Goal: Information Seeking & Learning: Learn about a topic

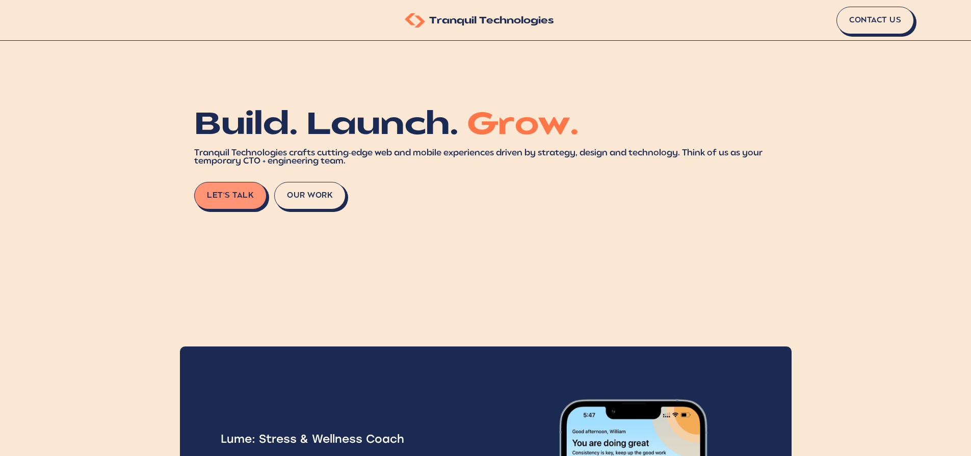
scroll to position [53, 0]
click at [285, 182] on div "Let's Talk Our Work" at bounding box center [485, 196] width 582 height 28
click at [288, 193] on button "Our Work" at bounding box center [311, 198] width 71 height 28
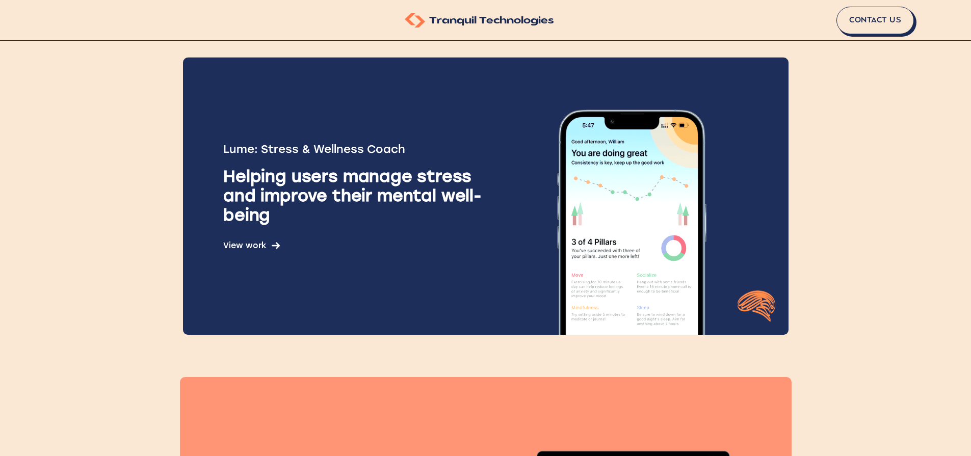
scroll to position [349, 0]
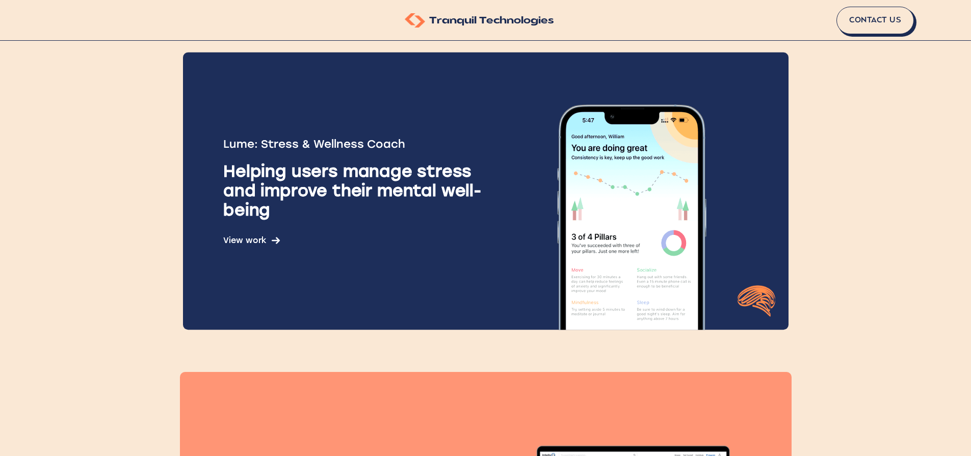
click at [356, 190] on div "Helping users manage stress and improve their mental well-being" at bounding box center [361, 191] width 276 height 58
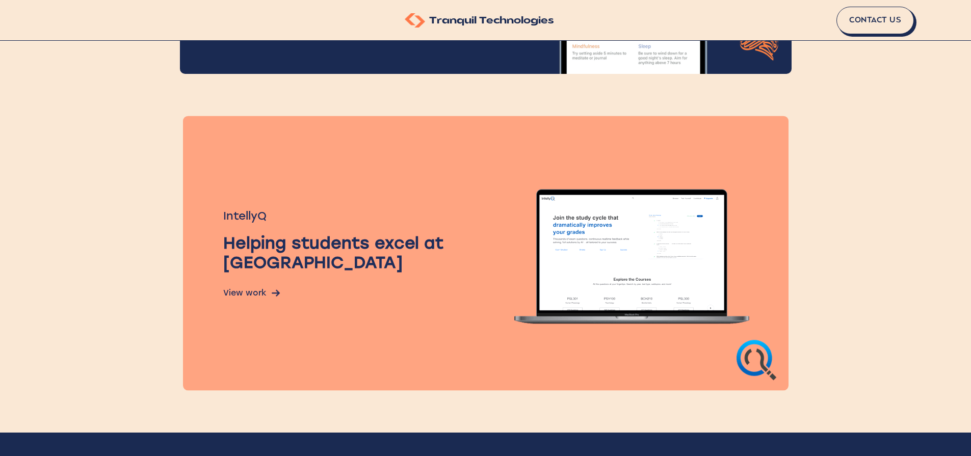
click at [355, 224] on div "IntellyQ Helping students excel at university View work" at bounding box center [361, 252] width 276 height 89
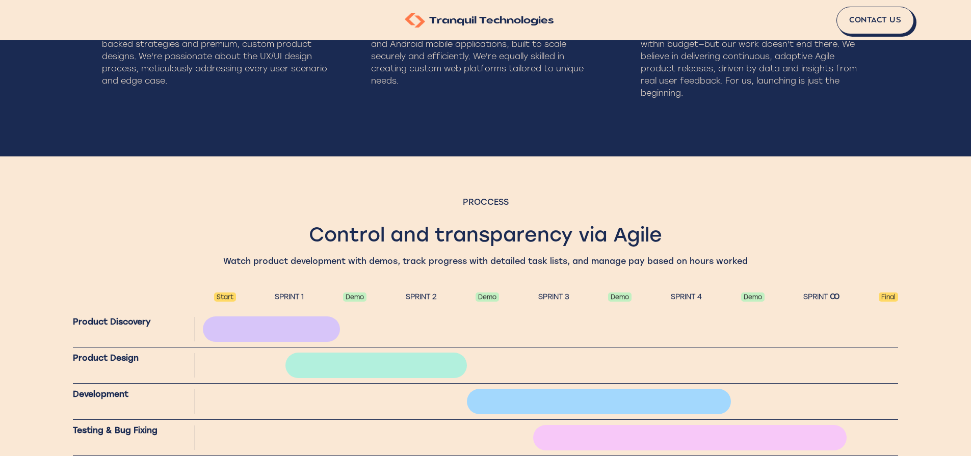
scroll to position [1359, 0]
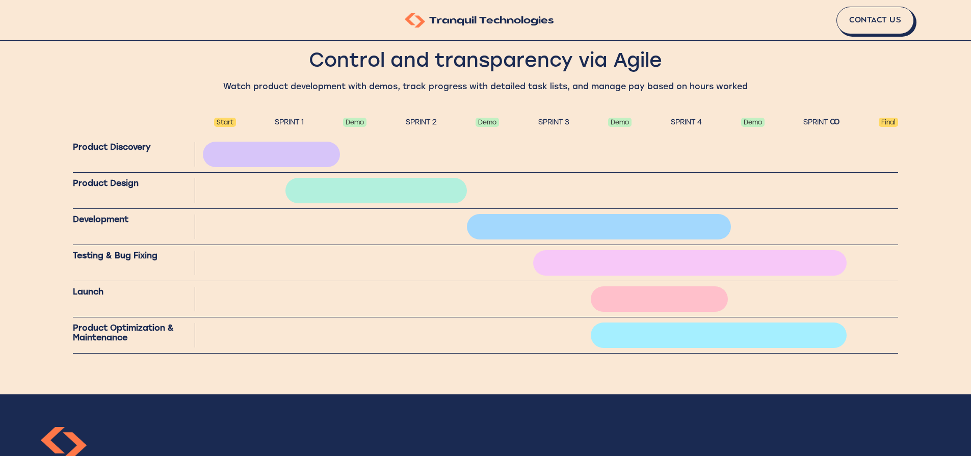
click at [279, 123] on div "SPRINT 1" at bounding box center [289, 122] width 39 height 19
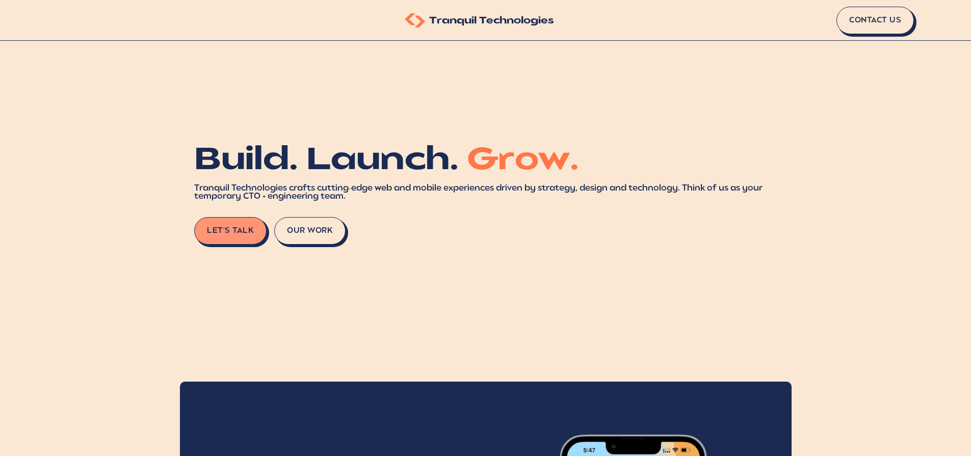
scroll to position [0, 0]
